Goal: Task Accomplishment & Management: Complete application form

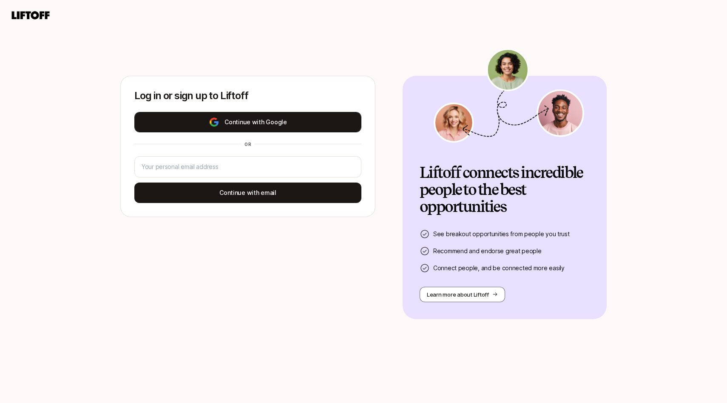
click at [299, 128] on button "Continue with Google" at bounding box center [247, 122] width 227 height 20
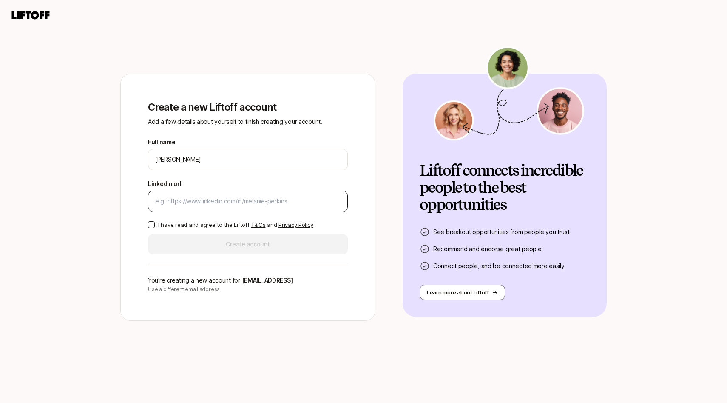
click at [231, 198] on input "LinkedIn url" at bounding box center [247, 201] width 185 height 10
click at [232, 197] on input "LinkedIn url" at bounding box center [247, 201] width 185 height 10
paste input "[URL][DOMAIN_NAME]"
type input "[URL][DOMAIN_NAME]"
click at [159, 224] on p "I have read and agree to the Liftoff T&Cs and Privacy Policy" at bounding box center [235, 224] width 155 height 9
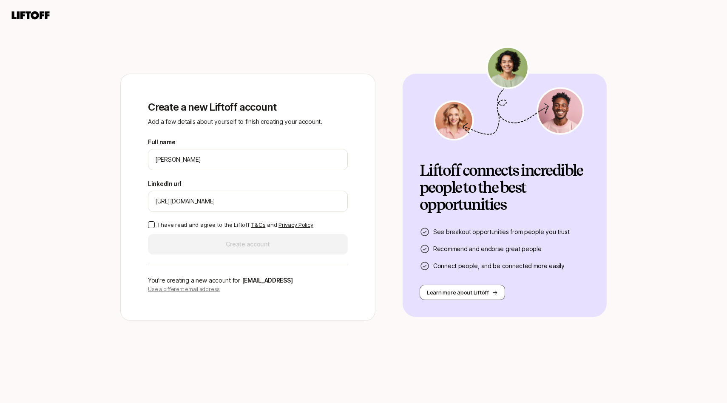
click at [155, 224] on button "I have read and agree to the Liftoff T&Cs and Privacy Policy" at bounding box center [151, 224] width 7 height 7
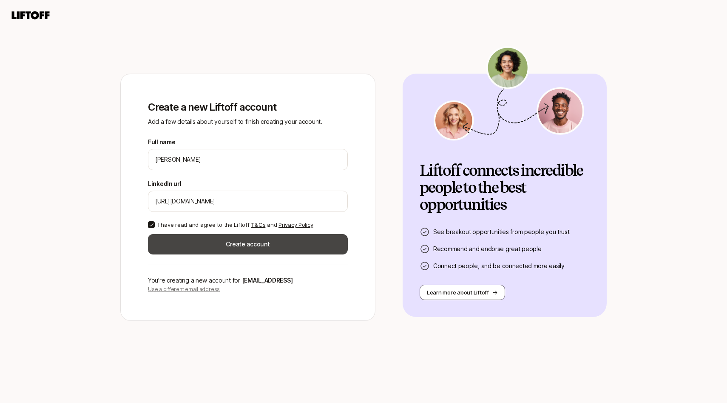
click at [201, 244] on button "Create account" at bounding box center [248, 244] width 200 height 20
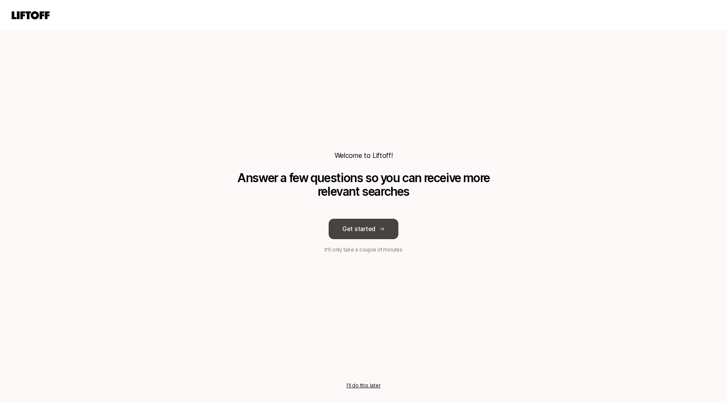
click at [371, 230] on button "Get started" at bounding box center [364, 229] width 70 height 20
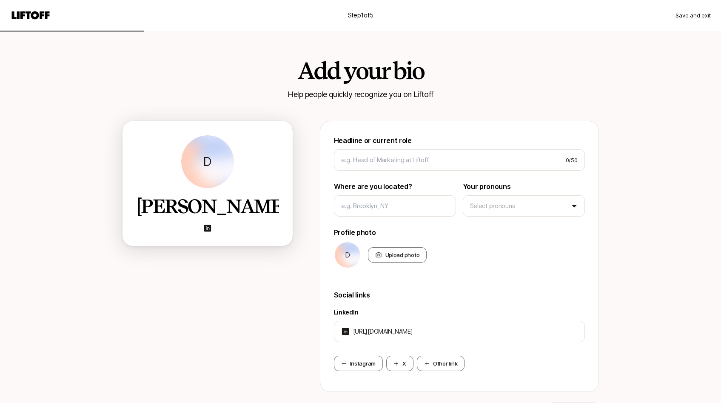
click at [43, 20] on icon at bounding box center [30, 15] width 41 height 12
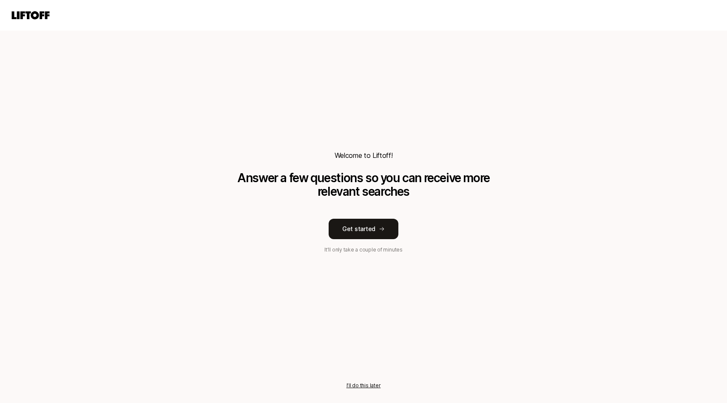
click at [20, 17] on icon at bounding box center [30, 15] width 41 height 12
click at [363, 383] on button "I’ll do this later" at bounding box center [363, 385] width 34 height 8
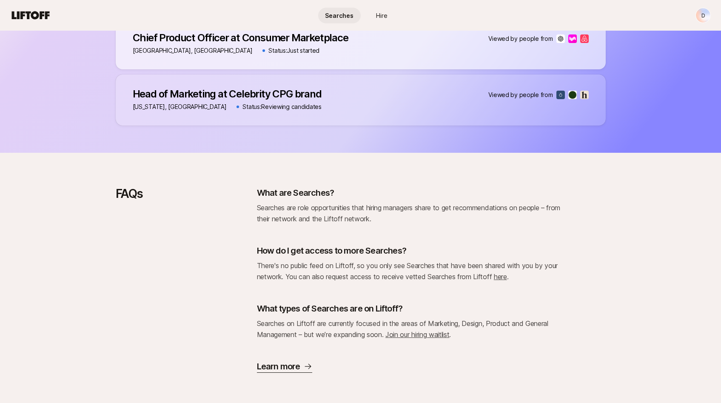
scroll to position [564, 0]
